Goal: Information Seeking & Learning: Learn about a topic

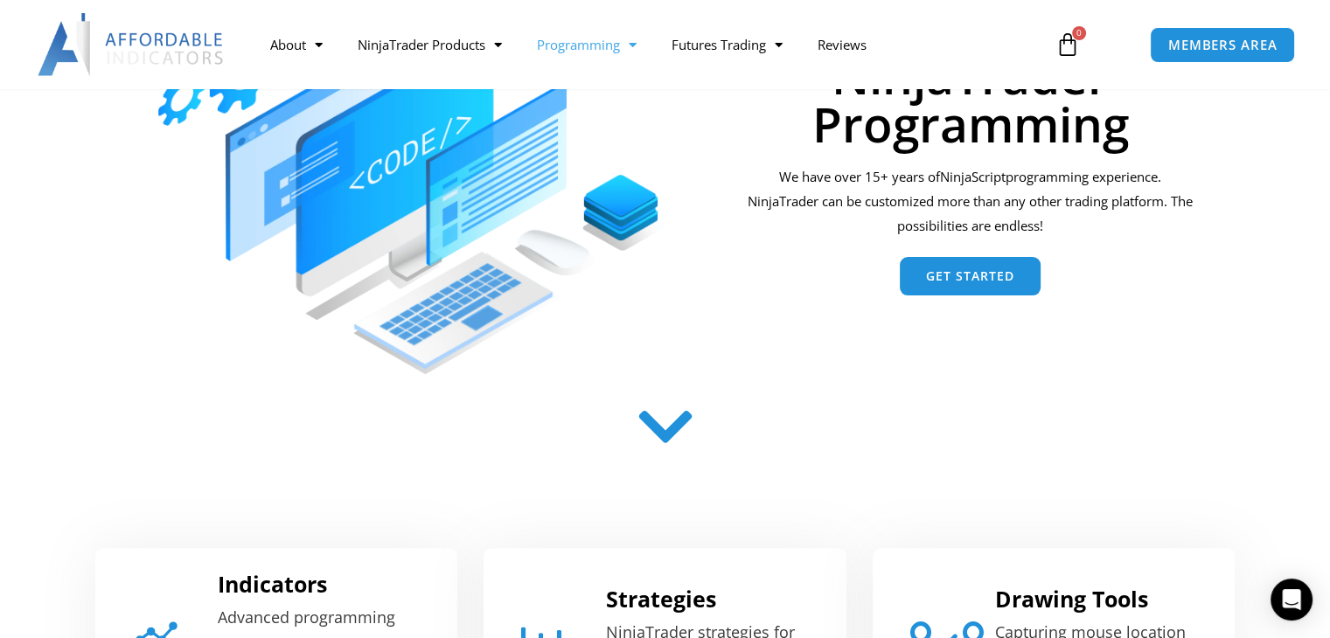
scroll to position [259, 0]
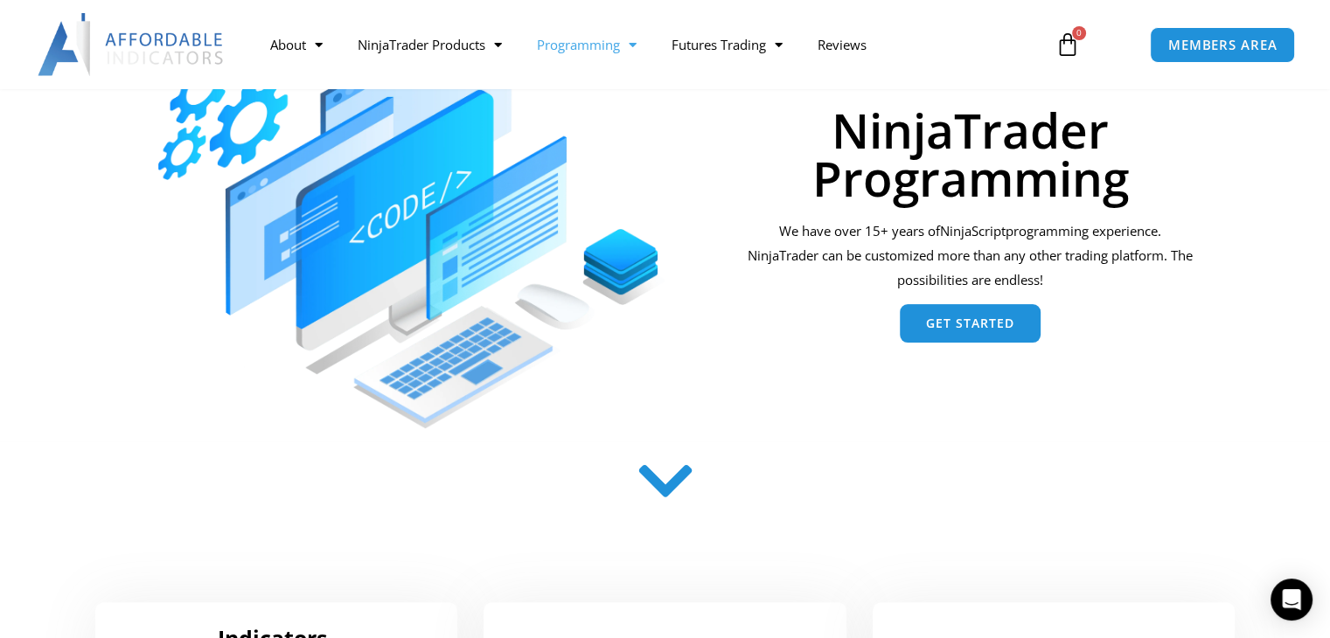
click at [958, 325] on span "Get Started" at bounding box center [970, 323] width 88 height 12
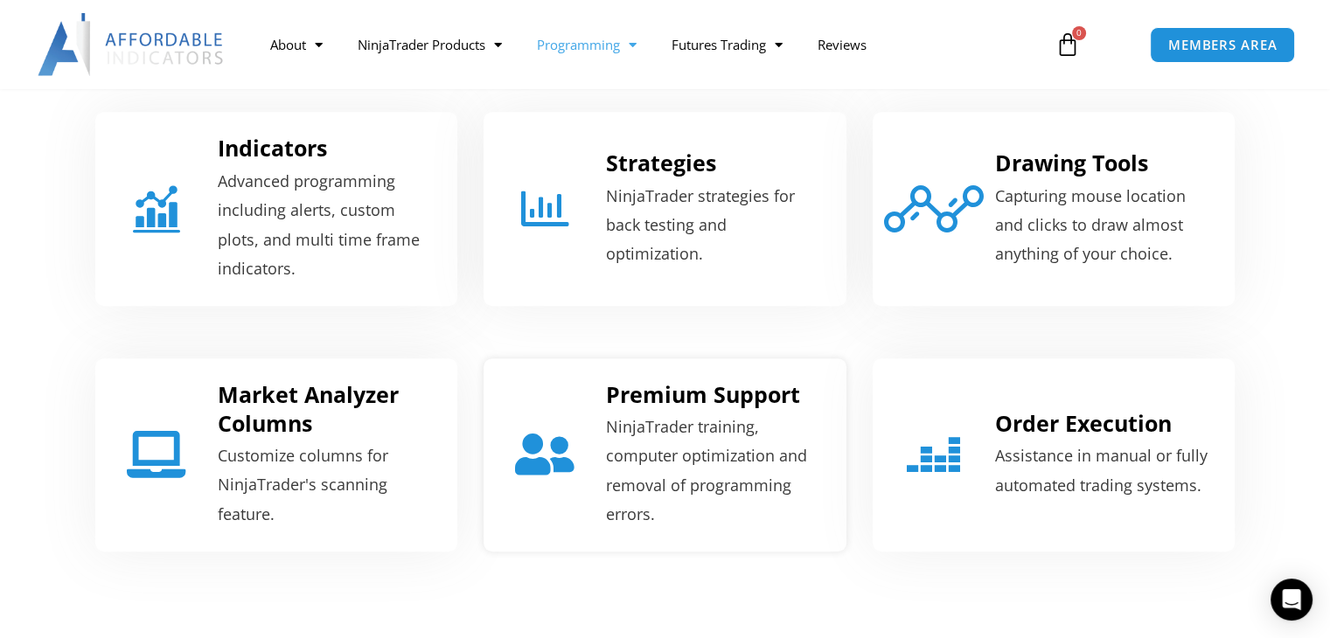
scroll to position [708, 0]
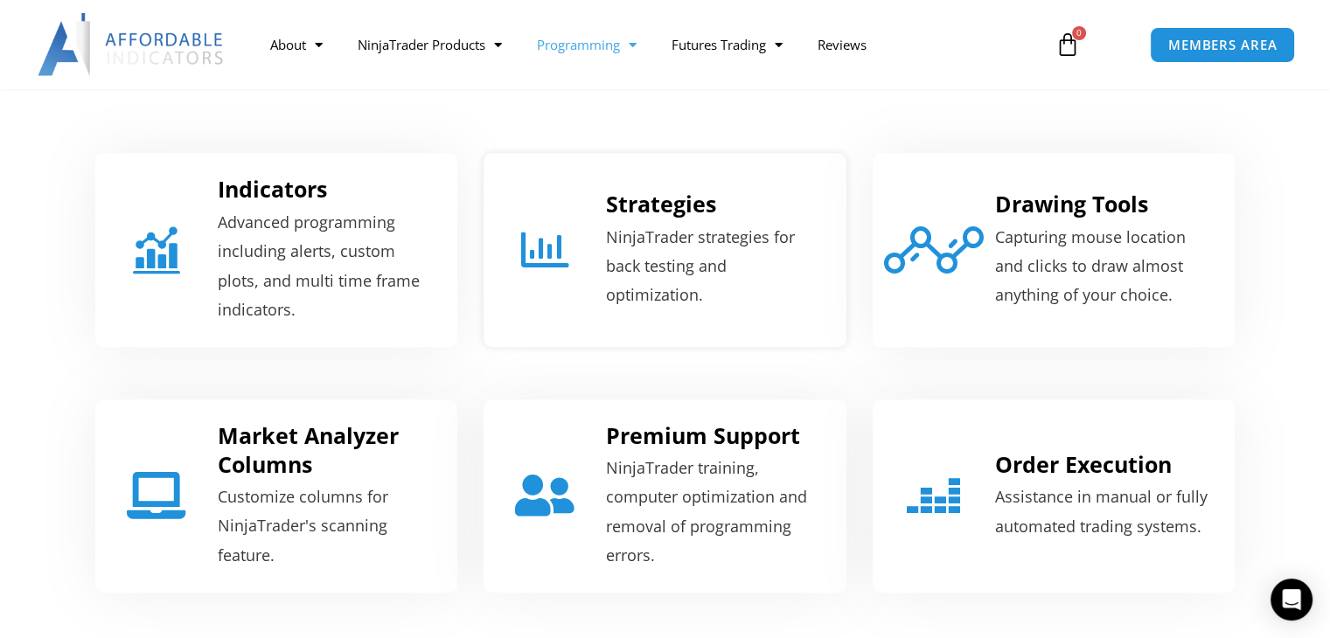
click at [679, 202] on link "Strategies" at bounding box center [661, 204] width 110 height 30
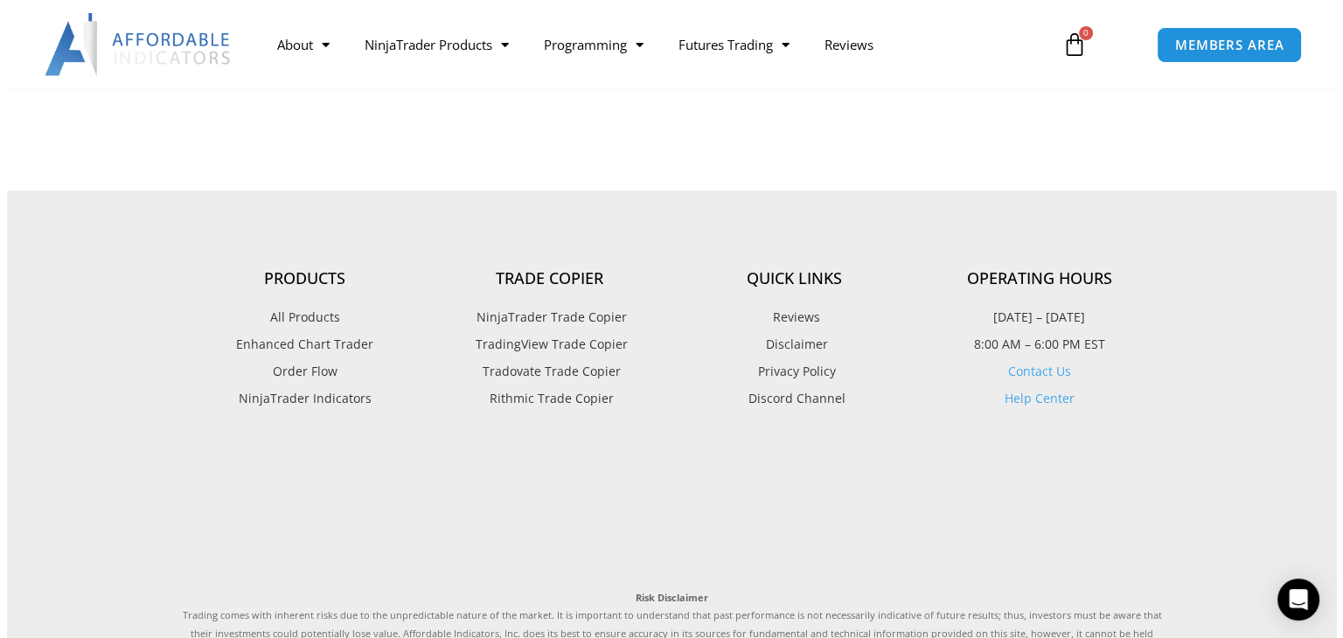
scroll to position [874, 0]
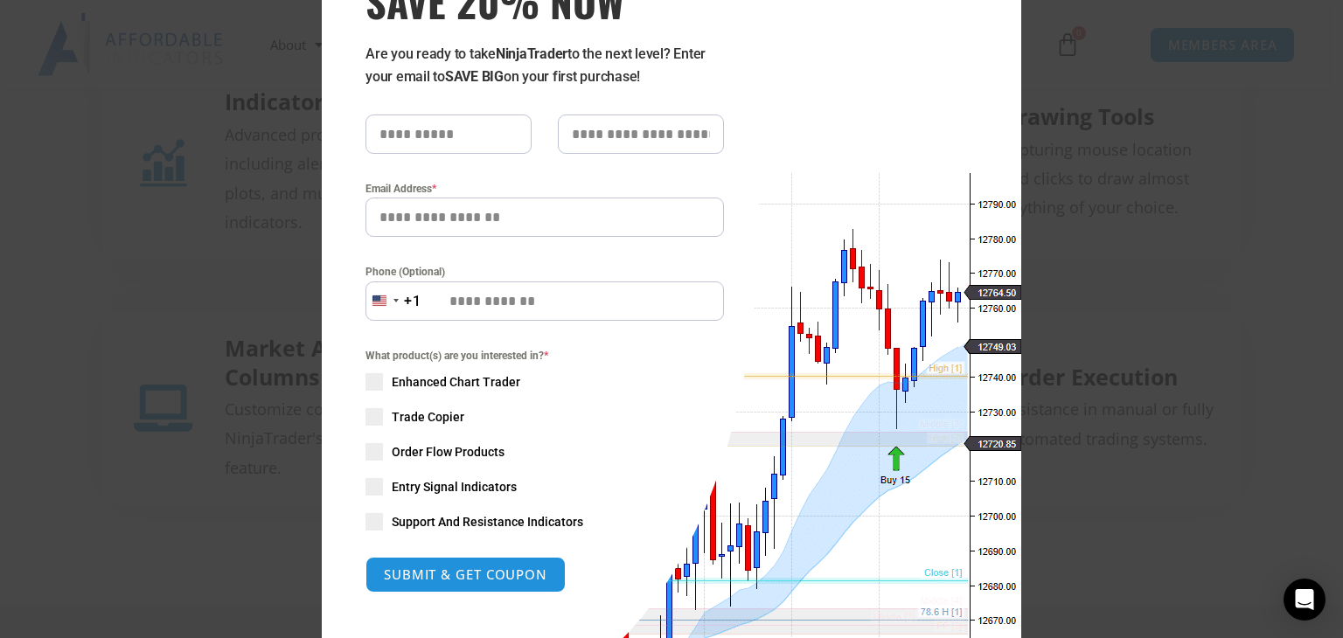
scroll to position [128, 0]
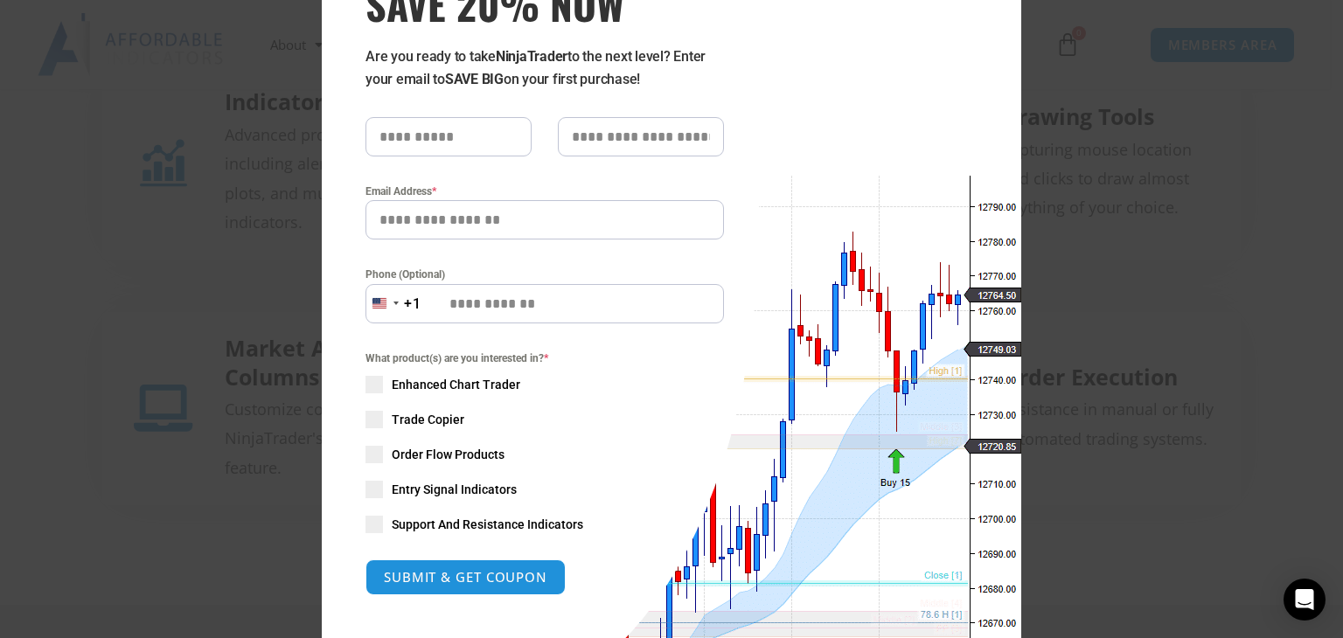
click at [463, 452] on span "Order Flow Products" at bounding box center [448, 454] width 113 height 17
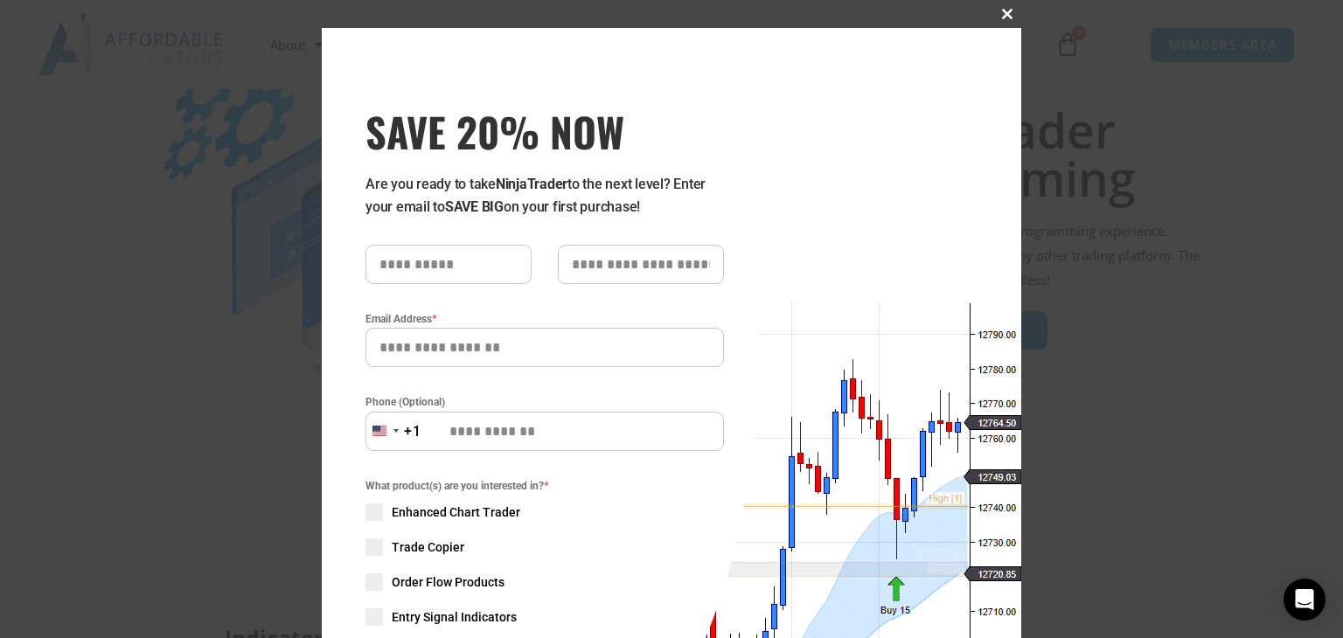
click at [1001, 20] on button "Close this module" at bounding box center [1007, 14] width 28 height 28
